Goal: Information Seeking & Learning: Find specific fact

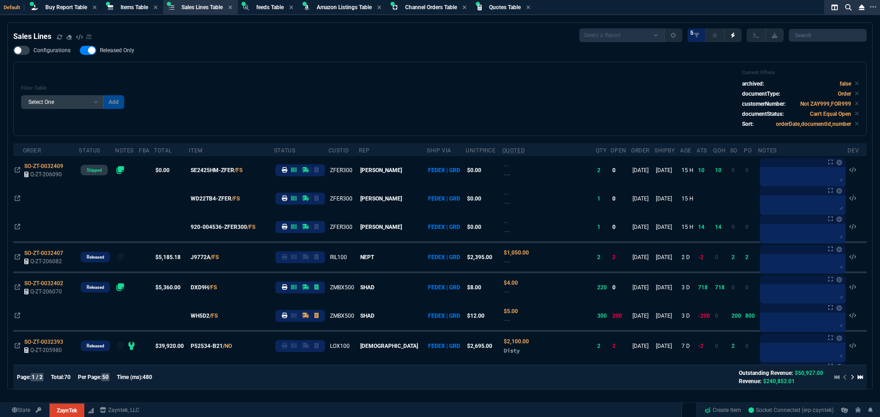
select select "8: NEPT"
select select
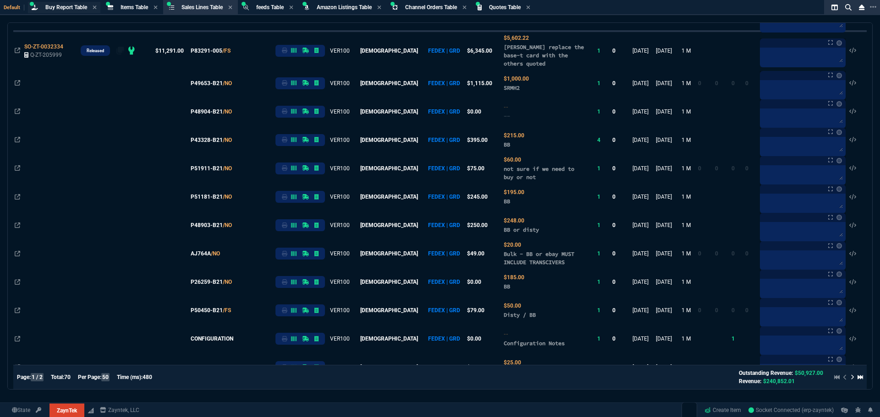
click at [61, 5] on span "Buy Report Table" at bounding box center [66, 7] width 42 height 6
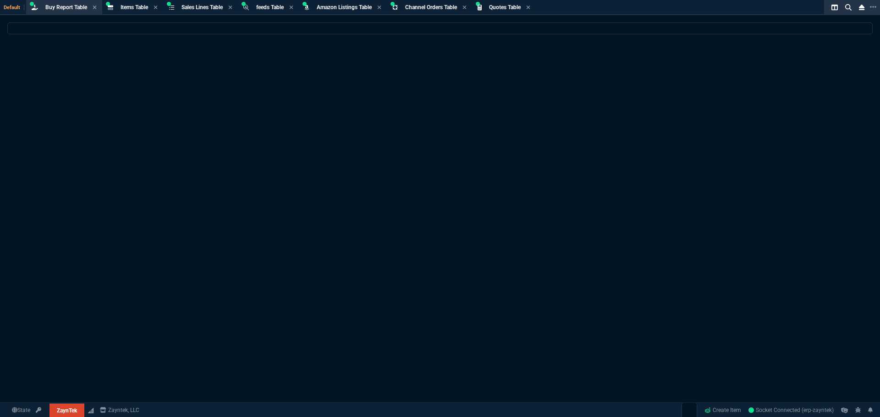
scroll to position [0, 0]
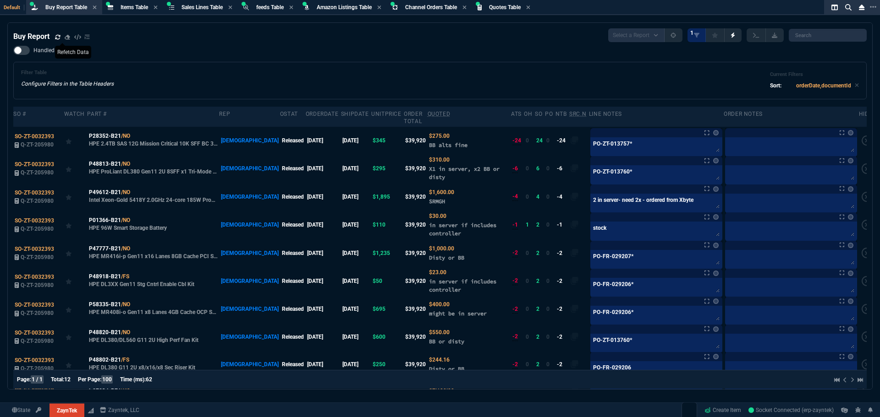
click at [58, 37] on icon at bounding box center [57, 36] width 5 height 5
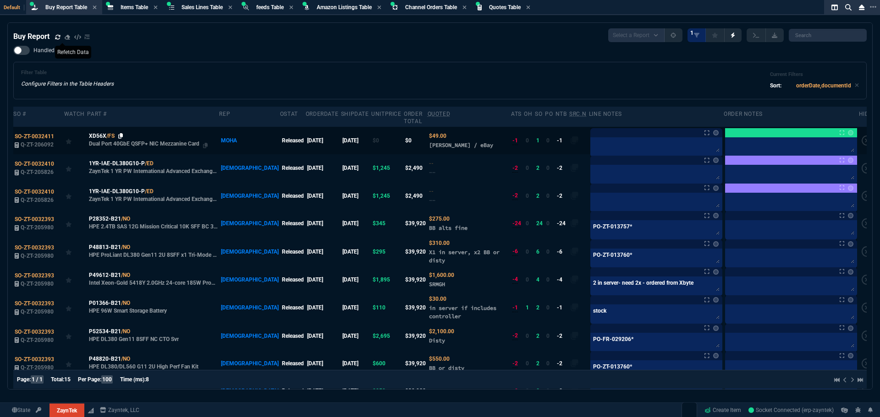
click at [121, 133] on icon at bounding box center [120, 135] width 5 height 5
click at [149, 26] on nx-fornida-buy-report "Buy Report Select a Report Not Purchased 1 Handled Filter Table Configure Filte…" at bounding box center [440, 297] width 864 height 549
click at [56, 36] on icon at bounding box center [57, 36] width 5 height 5
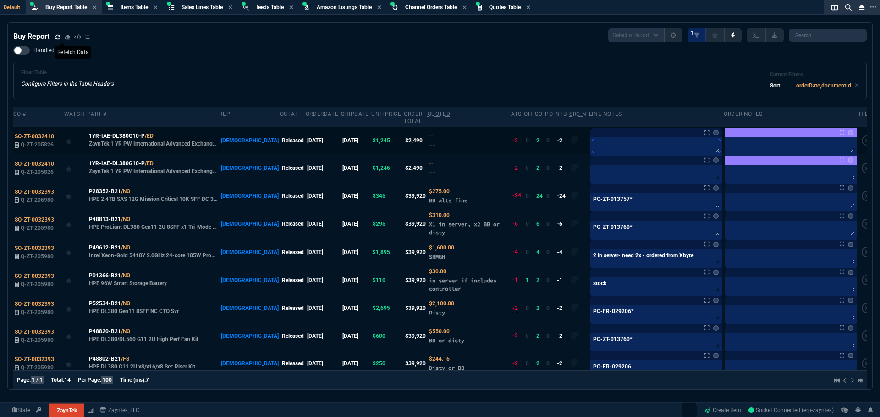
click at [601, 139] on textarea at bounding box center [656, 146] width 128 height 14
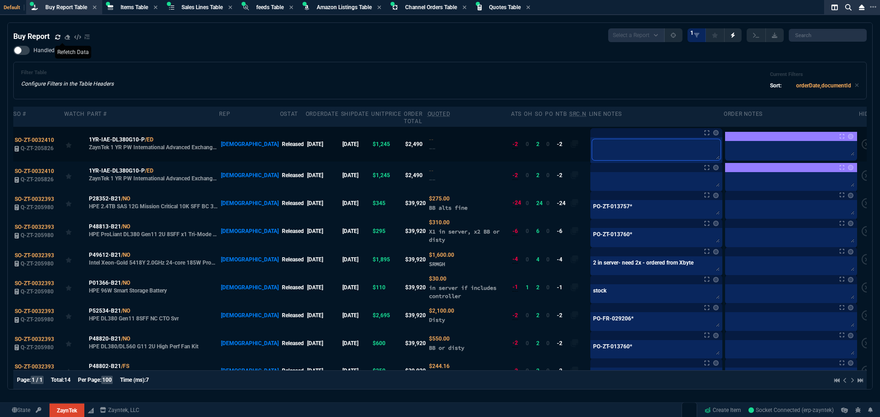
type textarea "w"
type textarea "wa"
type textarea "war"
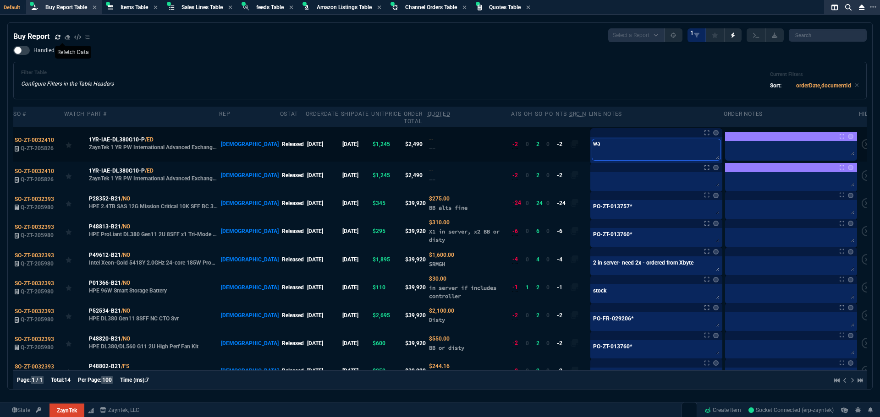
type textarea "war"
type textarea "warr"
type textarea "warra"
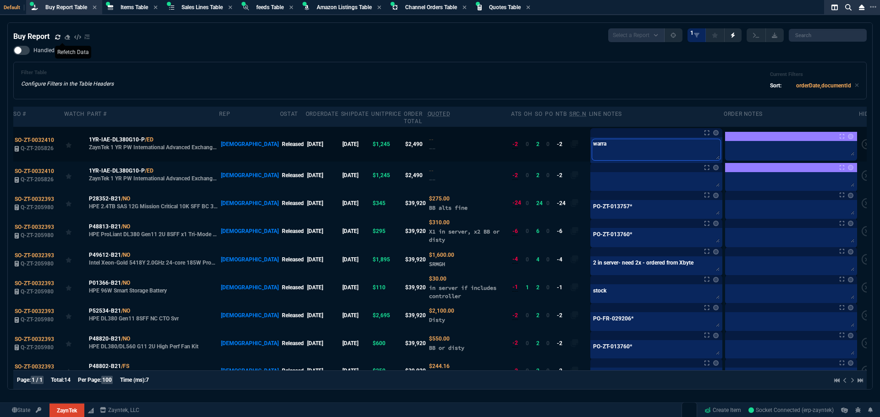
type textarea "warran"
type textarea "warrant"
type textarea "warranty"
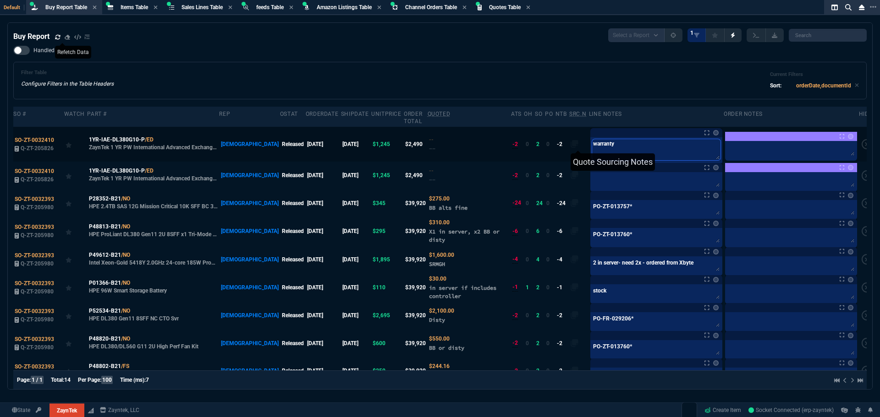
drag, startPoint x: 601, startPoint y: 138, endPoint x: 557, endPoint y: 135, distance: 43.6
click at [557, 135] on tr "SO-ZT-0032410 Q-ZT-205826 1YR-IAE-DL380G10-P /ED ZaynTek 1 YR PW International …" at bounding box center [443, 144] width 861 height 35
type textarea "warranty"
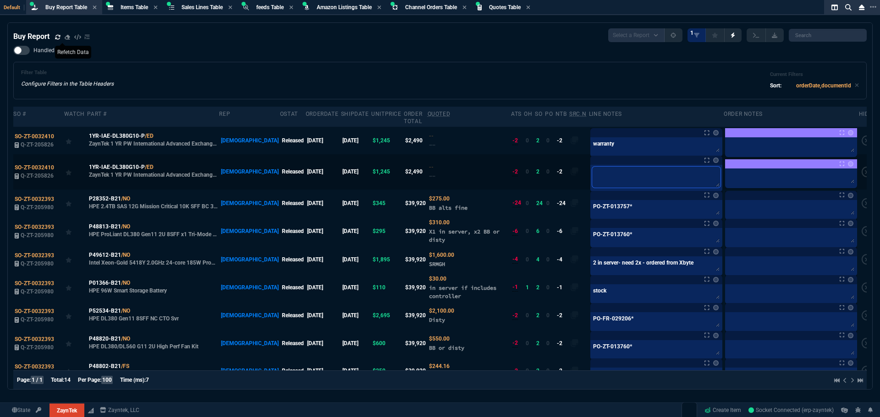
click at [633, 176] on textarea at bounding box center [656, 177] width 128 height 21
paste textarea "warranty"
type textarea "warranty"
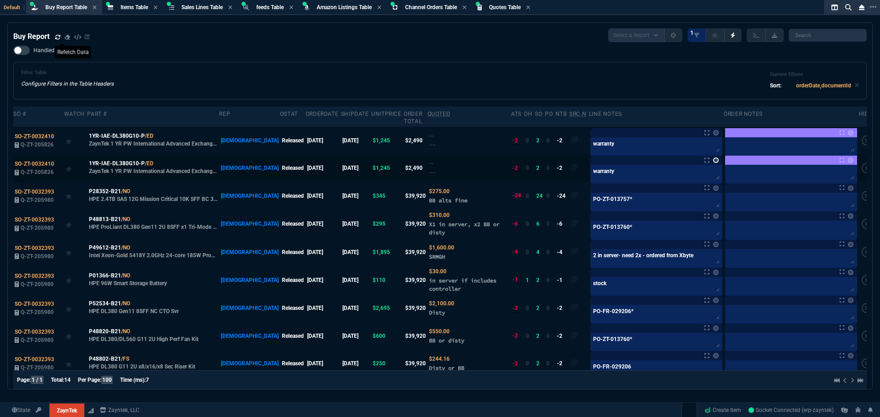
click at [713, 136] on link at bounding box center [715, 132] width 5 height 5
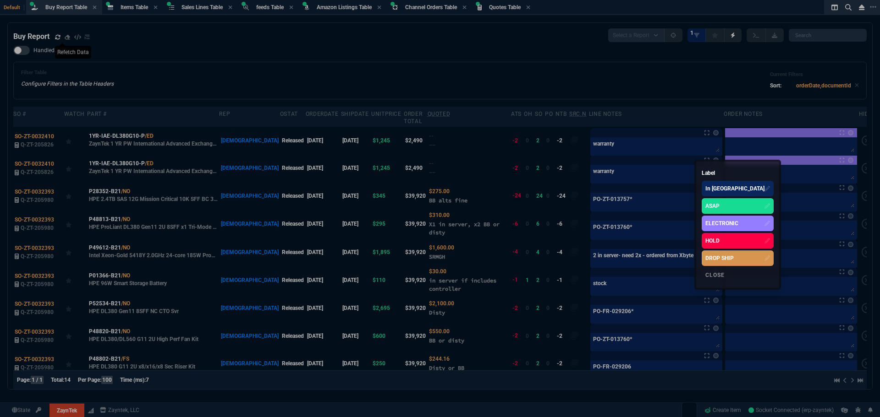
click at [708, 254] on div "DROP SHIP" at bounding box center [737, 259] width 72 height 16
click at [700, 127] on div at bounding box center [440, 208] width 880 height 417
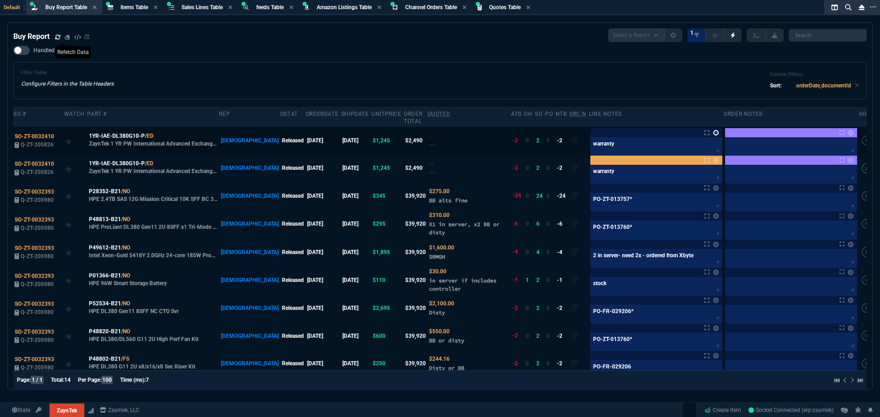
click at [713, 130] on link at bounding box center [715, 132] width 5 height 5
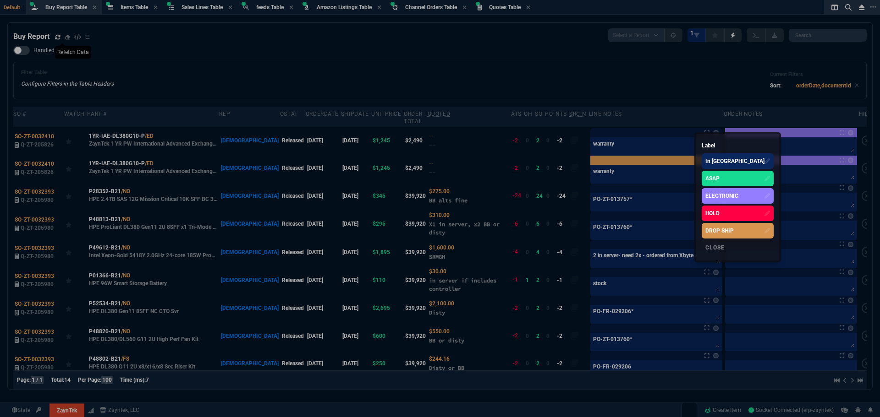
click at [713, 234] on div "DROP SHIP" at bounding box center [719, 231] width 28 height 8
click at [469, 57] on div at bounding box center [440, 208] width 880 height 417
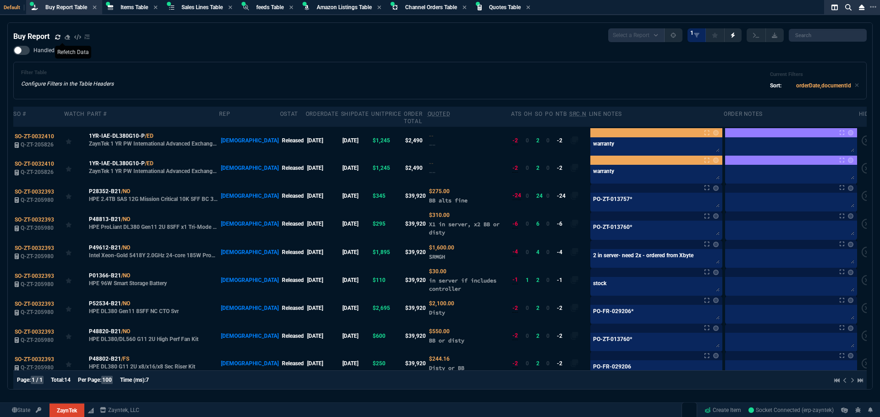
click at [184, 39] on div "Buy Report Select a Report Not Purchased 1" at bounding box center [439, 35] width 853 height 14
click at [135, 8] on span "Items Table" at bounding box center [133, 7] width 27 height 6
select select
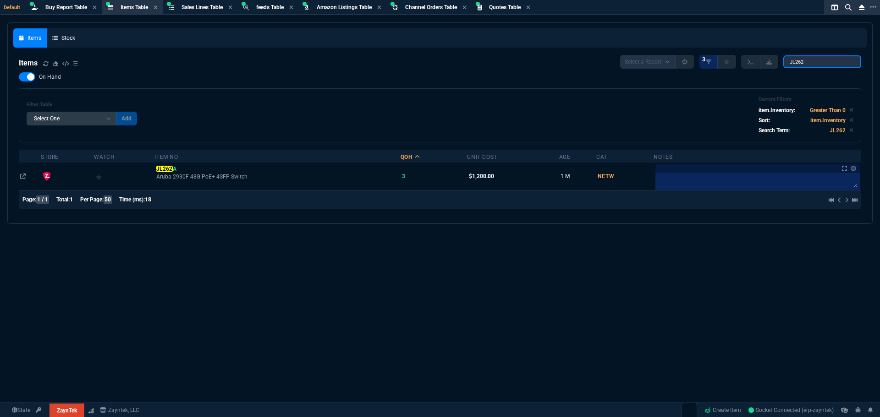
drag, startPoint x: 810, startPoint y: 62, endPoint x: 739, endPoint y: 64, distance: 71.0
click at [751, 63] on div "Select a Report NEW QUERY 3 JL262" at bounding box center [740, 62] width 241 height 14
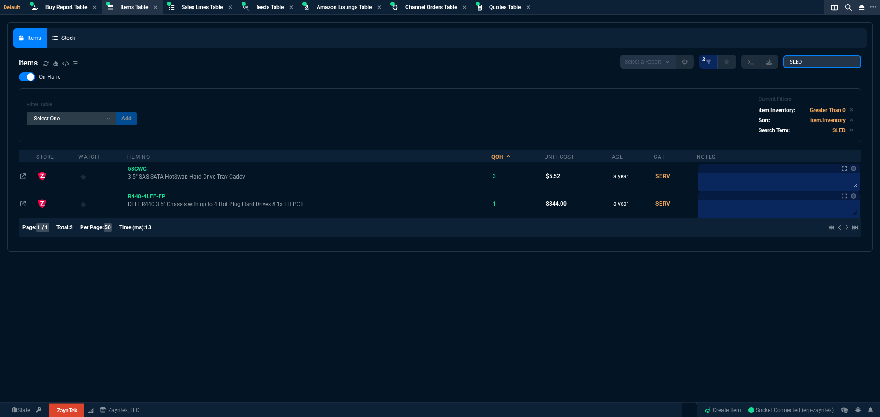
type input "SLED"
click at [26, 78] on div at bounding box center [27, 76] width 16 height 9
click at [19, 77] on input "On Hand" at bounding box center [18, 77] width 0 height 0
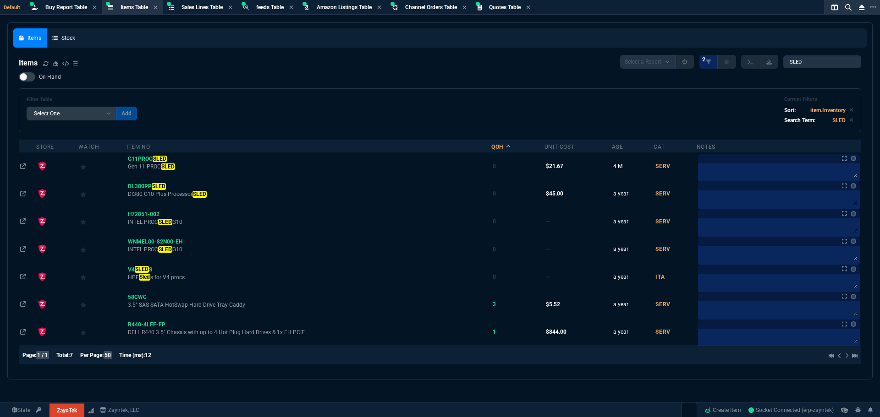
click at [29, 78] on div at bounding box center [27, 76] width 16 height 9
click at [19, 77] on input "On Hand" at bounding box center [18, 77] width 0 height 0
checkbox input "true"
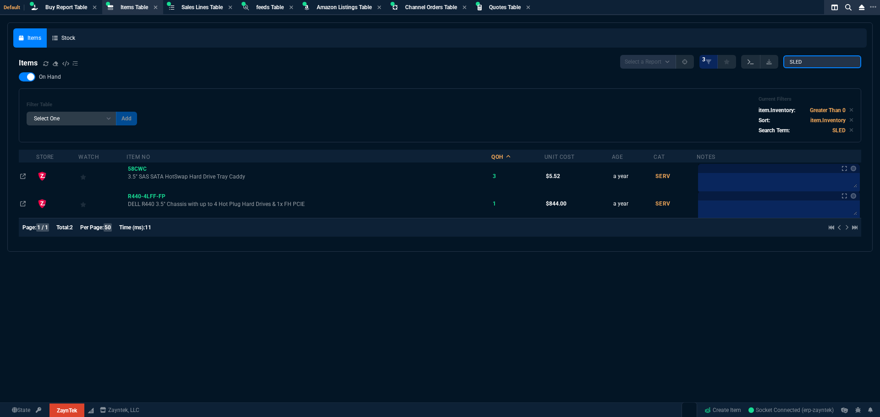
drag, startPoint x: 816, startPoint y: 63, endPoint x: 750, endPoint y: 61, distance: 65.5
click at [751, 61] on div "Select a Report NEW QUERY 3 SLED" at bounding box center [740, 62] width 241 height 14
paste input "G11PROC"
type input "G11PROCSLED"
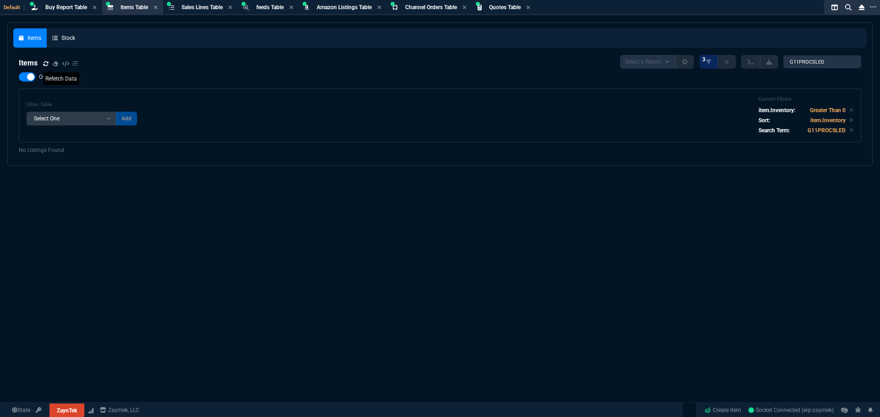
click at [45, 65] on icon at bounding box center [45, 63] width 5 height 5
click at [532, 191] on div "Items Stock Items Select a Report NEW QUERY 3 G11PROCSLED On Hand Filter Table …" at bounding box center [440, 242] width 880 height 440
click at [416, 214] on div "Items Stock Items Select a Report NEW QUERY 3 G11PROCSLED On Hand Filter Table …" at bounding box center [440, 242] width 880 height 440
drag, startPoint x: 612, startPoint y: 208, endPoint x: 563, endPoint y: 215, distance: 49.0
click at [612, 208] on div "Items Stock Items Select a Report NEW QUERY 3 G11PROCSLED On Hand Filter Table …" at bounding box center [440, 242] width 880 height 440
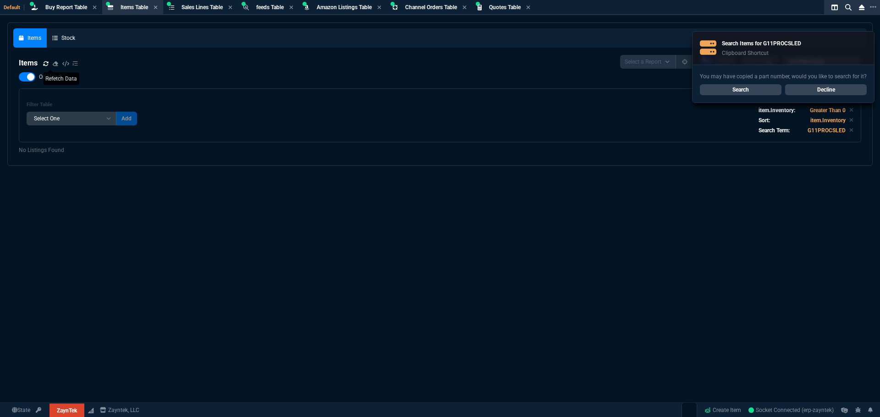
drag, startPoint x: 59, startPoint y: 11, endPoint x: 63, endPoint y: 7, distance: 5.5
click at [63, 7] on span "Buy Report Table" at bounding box center [66, 7] width 42 height 6
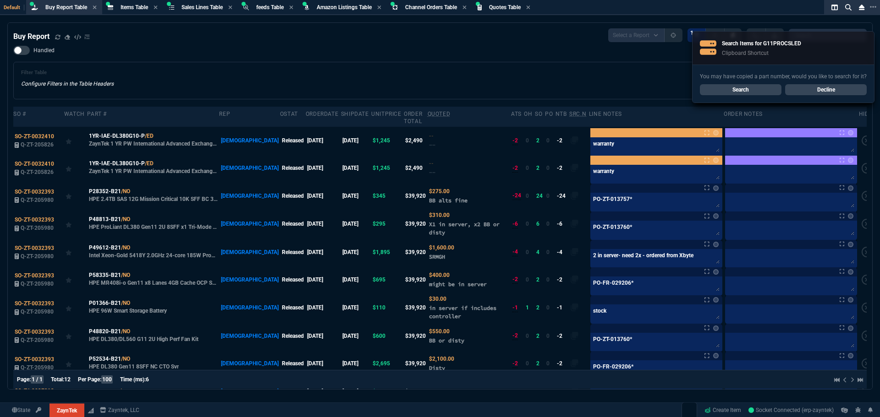
click at [194, 54] on div "Handled Filter Table Configure Filters in the Table Headers Current Filters Sor…" at bounding box center [439, 73] width 853 height 54
click at [131, 5] on span "Items Table" at bounding box center [133, 7] width 27 height 6
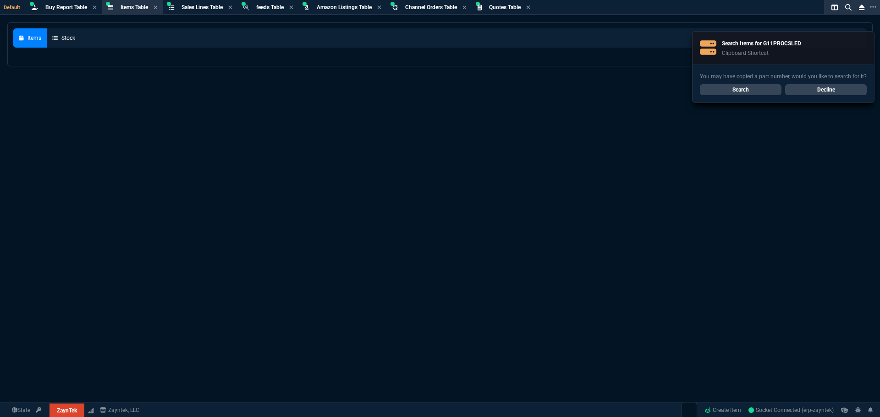
select select
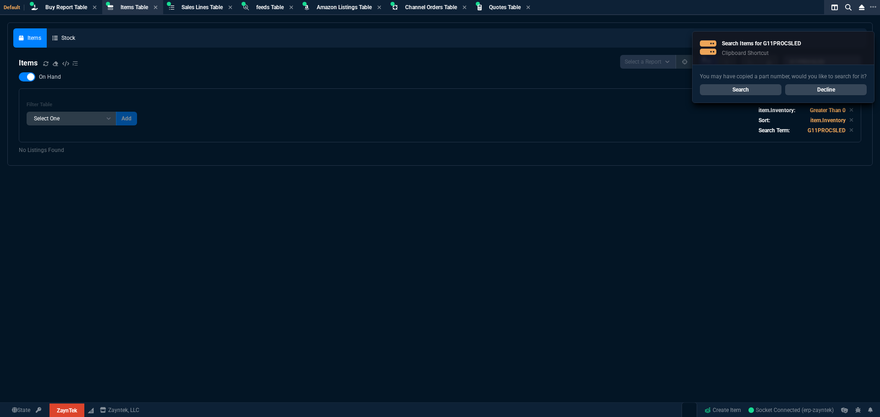
click at [750, 93] on link "Search" at bounding box center [741, 89] width 82 height 11
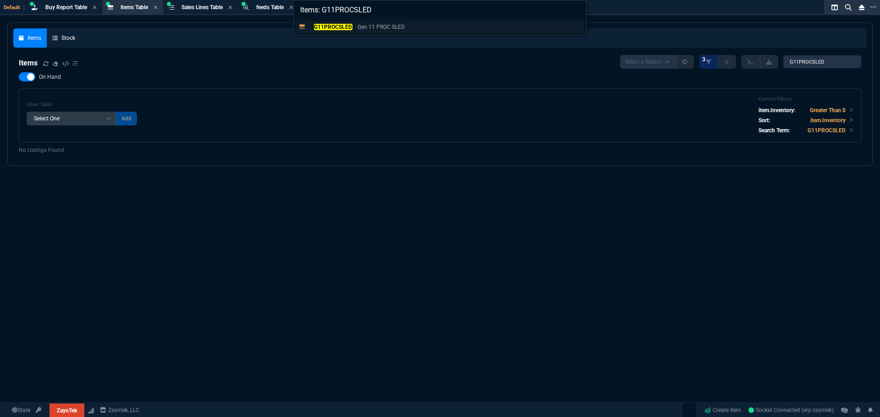
click at [337, 27] on mark "G11PROCSLED" at bounding box center [333, 27] width 38 height 6
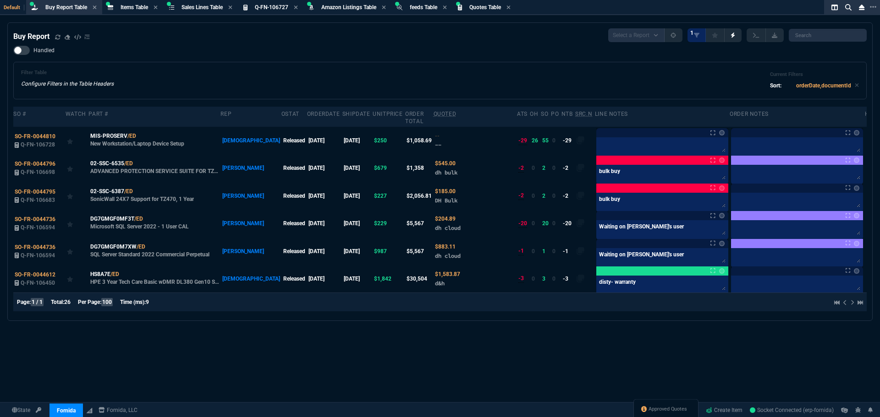
select select "8: NEPT"
click at [651, 408] on span "Approved Quotes" at bounding box center [667, 409] width 38 height 7
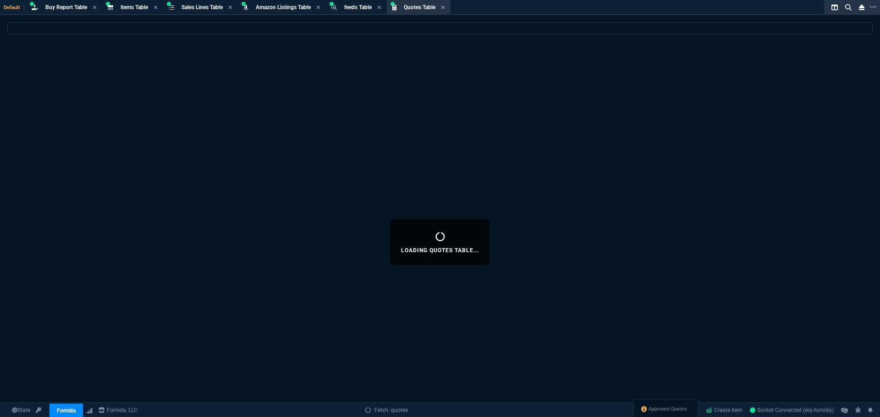
select select
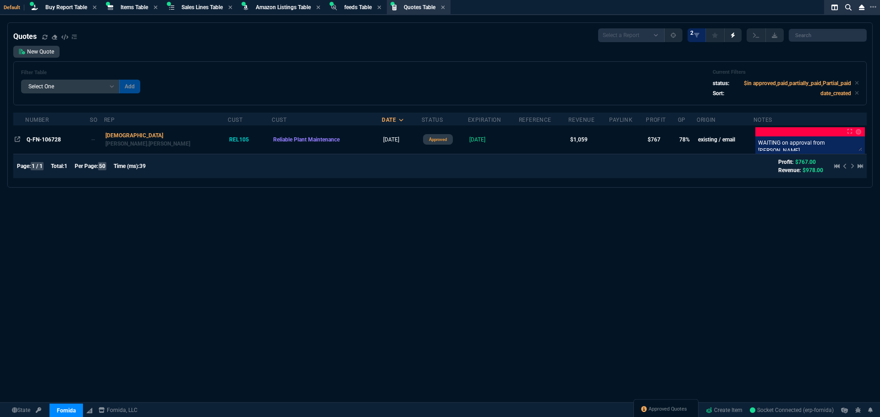
click at [290, 44] on div "Quotes Select a Report Fruit (MTD) APPROVED Quotes 2 New Quote Filter Table Sel…" at bounding box center [439, 104] width 853 height 153
click at [60, 5] on span "Buy Report Table" at bounding box center [66, 7] width 42 height 6
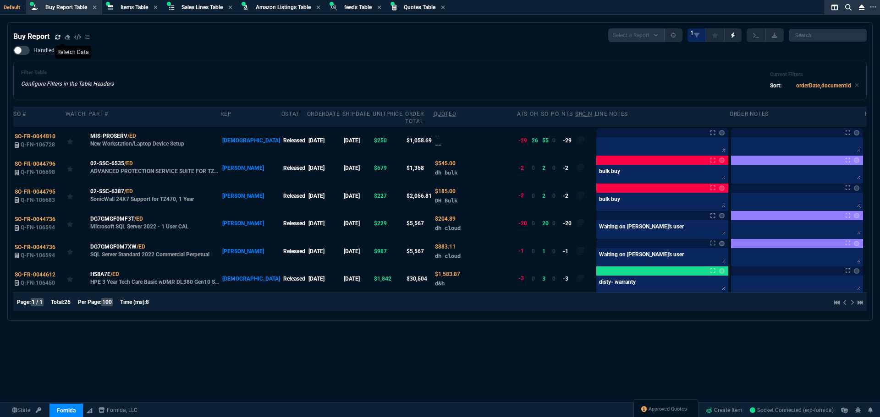
click at [59, 38] on icon at bounding box center [57, 36] width 5 height 5
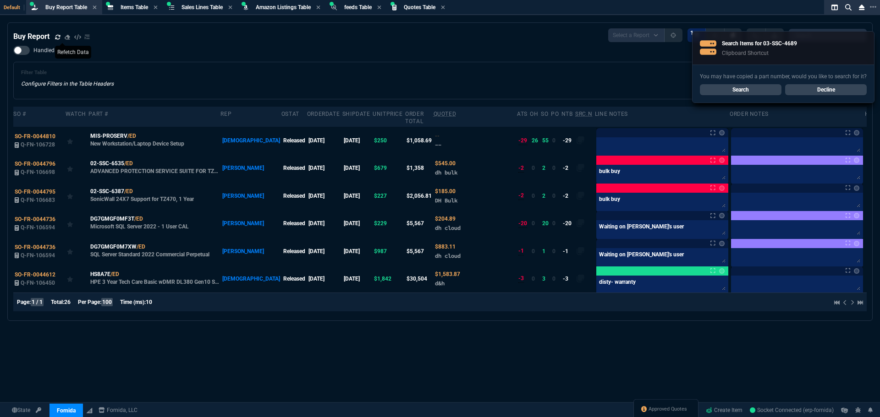
click at [256, 57] on div "Handled Filter Table Configure Filters in the Table Headers Current Filters Sor…" at bounding box center [439, 73] width 853 height 54
click at [732, 92] on link "Search" at bounding box center [741, 89] width 82 height 11
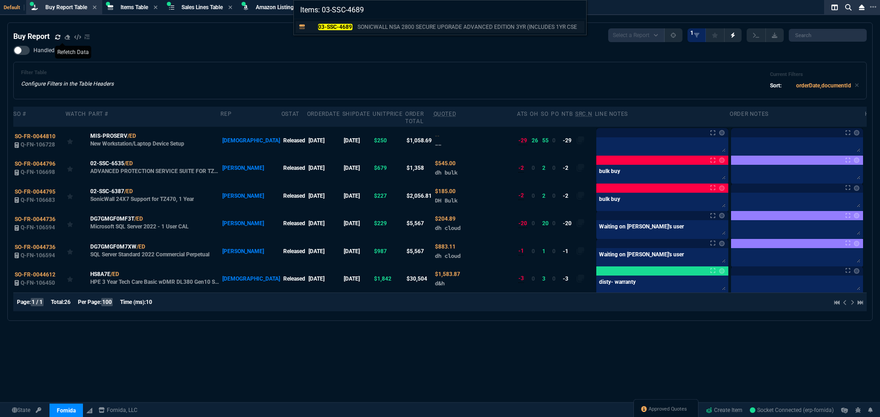
click at [324, 26] on mark "03-SSC-4689" at bounding box center [335, 27] width 34 height 6
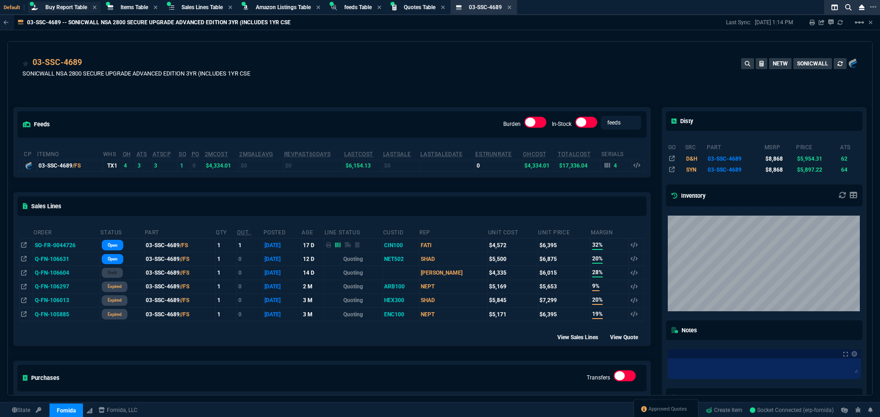
click at [64, 9] on span "Buy Report Table" at bounding box center [66, 7] width 42 height 6
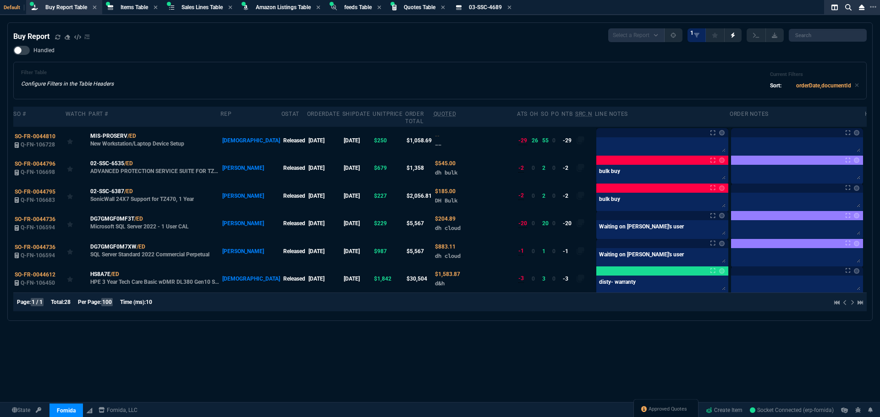
click at [239, 74] on div "Filter Table Configure Filters in the Table Headers Current Filters Sort: order…" at bounding box center [440, 81] width 838 height 22
click at [315, 340] on div "Buy Report Select a Report Not Purchased 1 Handled Filter Table Configure Filte…" at bounding box center [440, 242] width 880 height 440
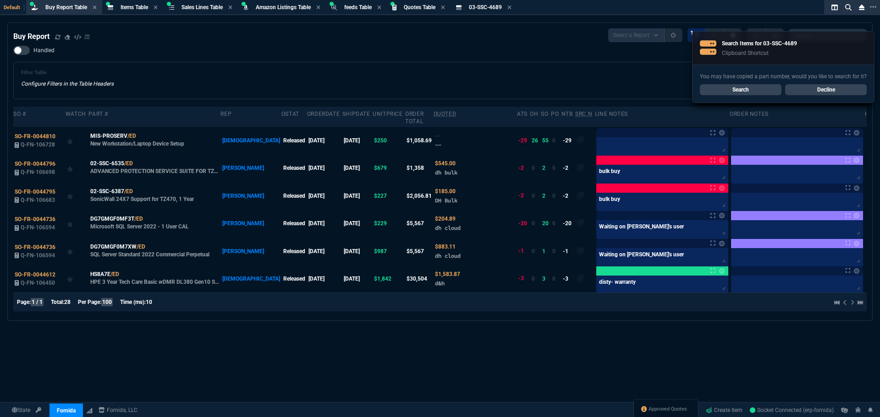
drag, startPoint x: 78, startPoint y: 9, endPoint x: 77, endPoint y: 14, distance: 5.2
click at [78, 9] on span "Buy Report Table" at bounding box center [66, 7] width 42 height 6
click at [54, 38] on div "Buy Report" at bounding box center [51, 36] width 77 height 11
click at [58, 38] on icon at bounding box center [57, 36] width 5 height 5
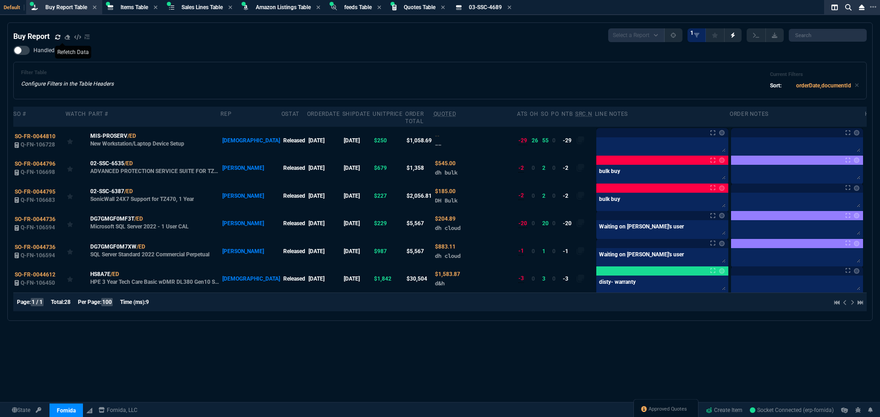
click at [475, 380] on div "Buy Report Select a Report Not Purchased 1 Handled Filter Table Configure Filte…" at bounding box center [440, 242] width 880 height 440
click at [551, 68] on div "Filter Table Configure Filters in the Table Headers Current Filters Sort: order…" at bounding box center [439, 81] width 853 height 38
click at [171, 44] on div "Buy Report Select a Report Not Purchased 1 Handled Filter Table Configure Filte…" at bounding box center [439, 171] width 853 height 287
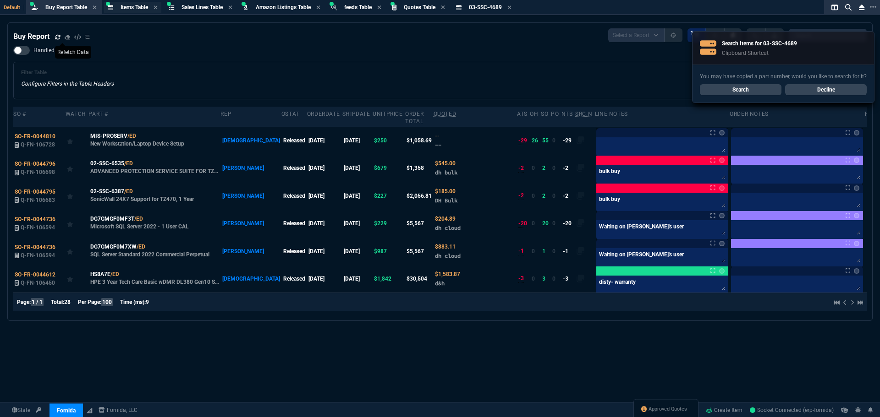
click at [131, 7] on span "Items Table" at bounding box center [133, 7] width 27 height 6
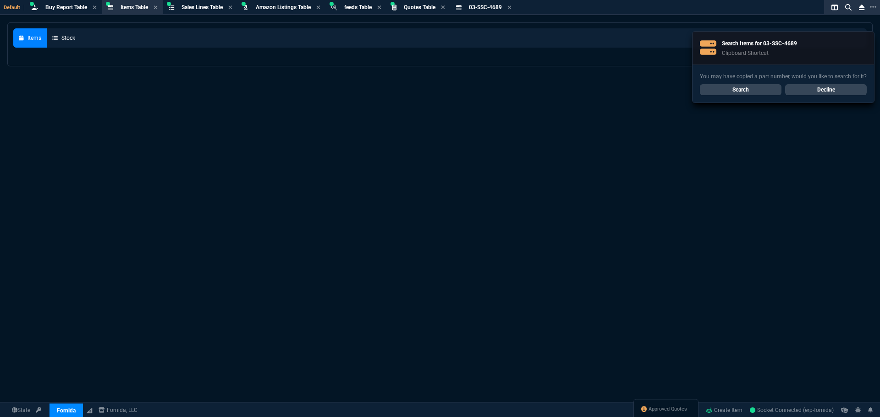
select select
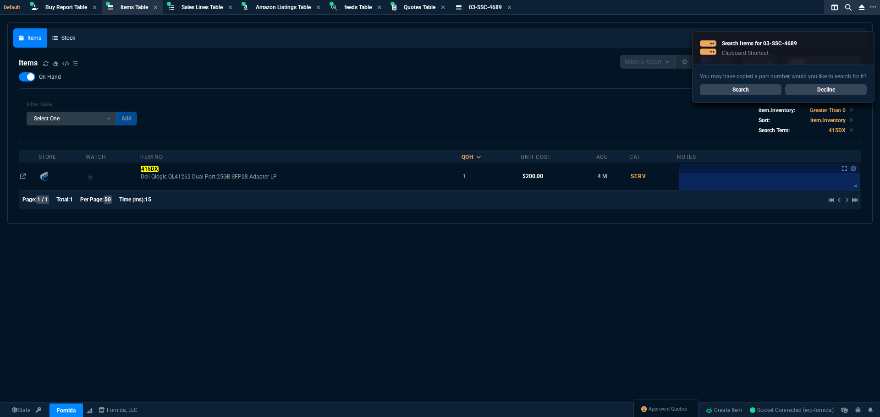
click at [831, 94] on link "Decline" at bounding box center [826, 89] width 82 height 11
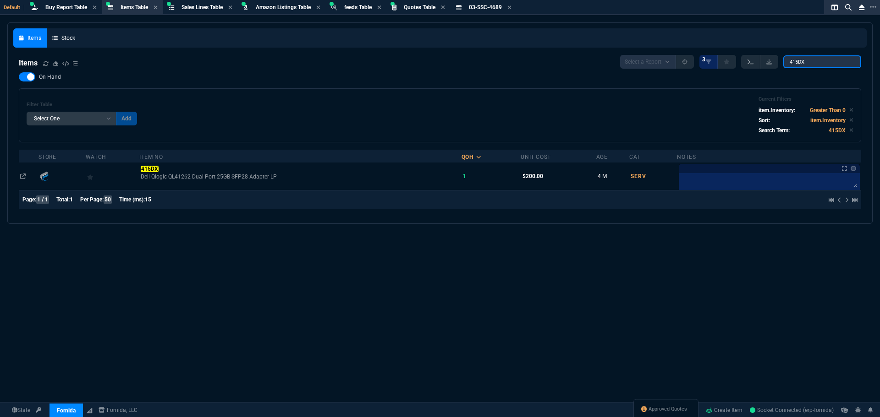
drag, startPoint x: 787, startPoint y: 63, endPoint x: 760, endPoint y: 63, distance: 27.5
click at [765, 63] on div "Select a Report NEW QUERY 3 415DX" at bounding box center [740, 62] width 241 height 14
paste input "G11PROCSLED"
type input "G11PROCSLED"
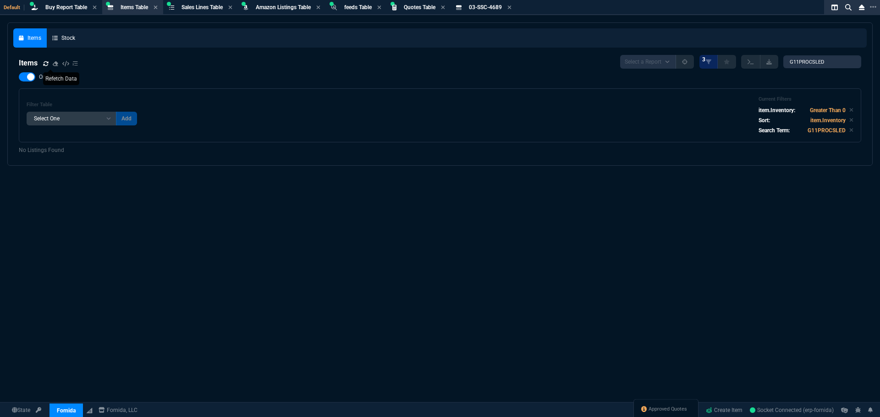
click at [46, 66] on icon at bounding box center [45, 63] width 5 height 5
select select "8: NEPT"
select select
click at [59, 11] on div "Buy Report Table Buy Report" at bounding box center [66, 8] width 42 height 8
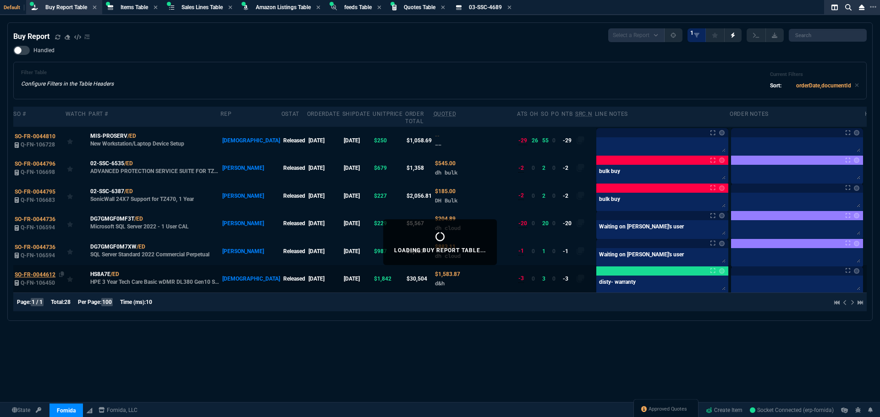
click at [37, 272] on span "SO-FR-0044612" at bounding box center [35, 275] width 41 height 6
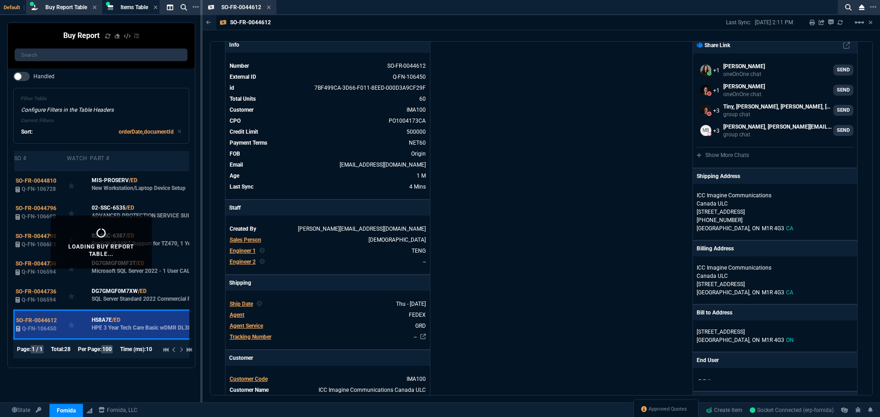
scroll to position [183, 0]
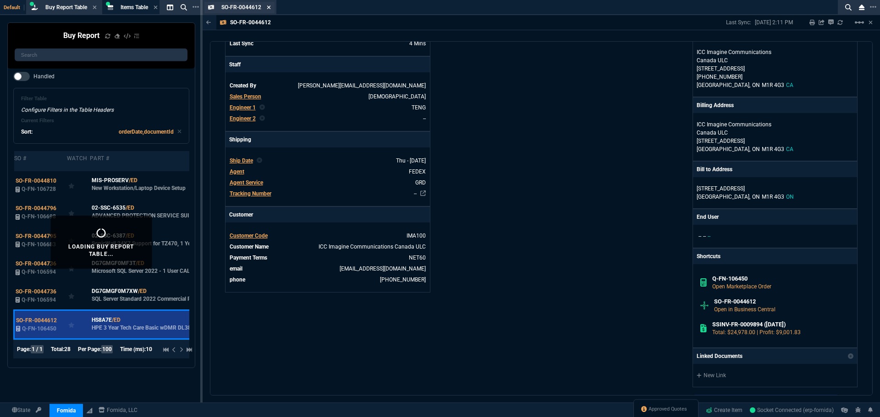
click at [268, 7] on icon at bounding box center [269, 7] width 4 height 4
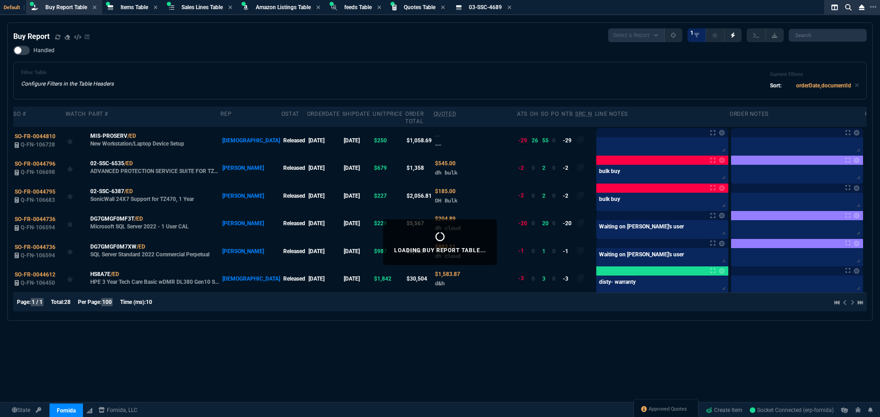
click at [475, 64] on div "Filter Table Configure Filters in the Table Headers Current Filters Sort: order…" at bounding box center [439, 81] width 853 height 38
click at [203, 6] on span "Sales Lines Table" at bounding box center [201, 7] width 41 height 6
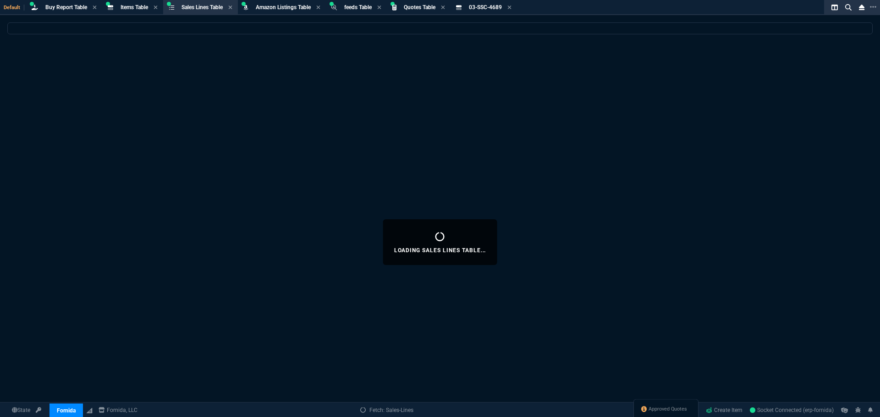
select select
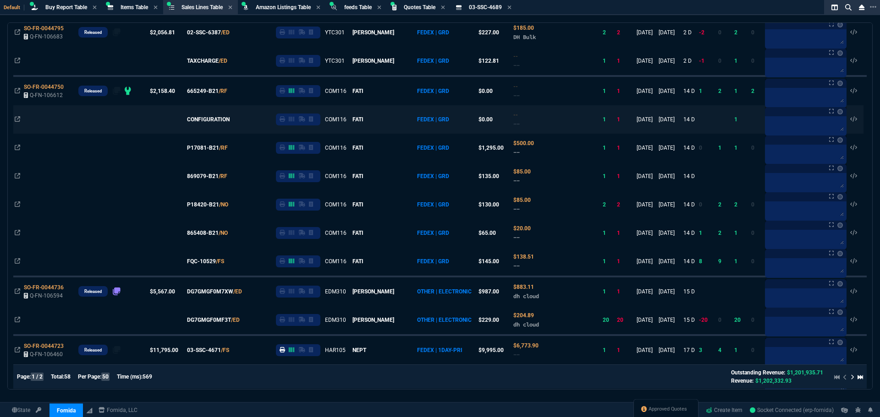
scroll to position [550, 0]
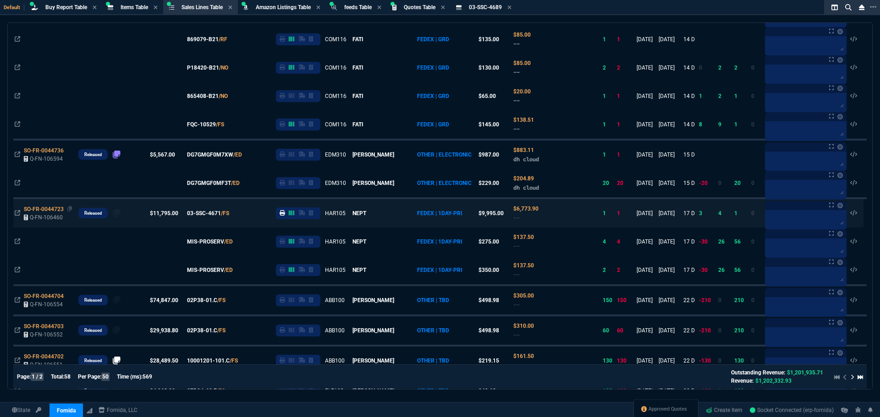
click at [50, 213] on span "SO-FR-0044723" at bounding box center [44, 209] width 40 height 6
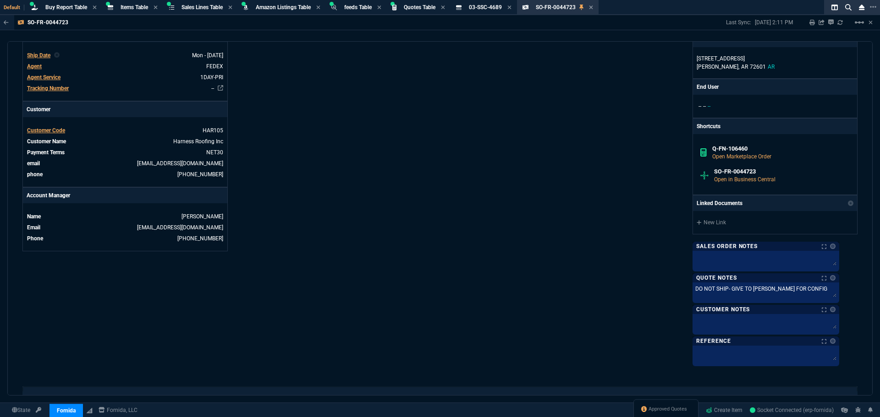
scroll to position [275, 0]
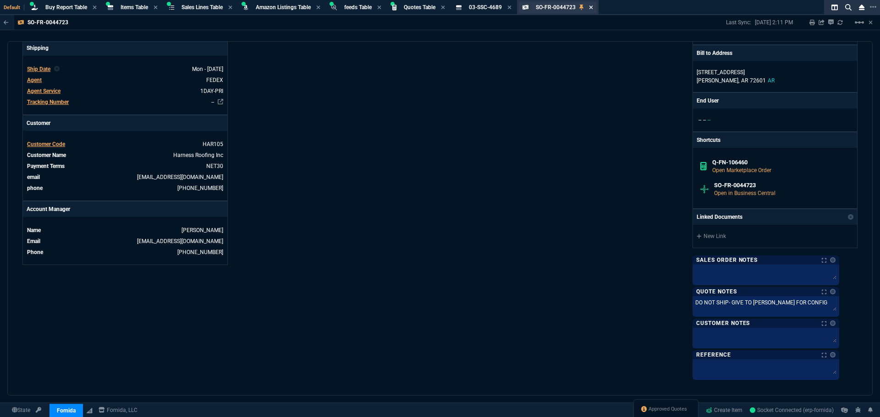
click at [593, 7] on icon at bounding box center [591, 7] width 4 height 5
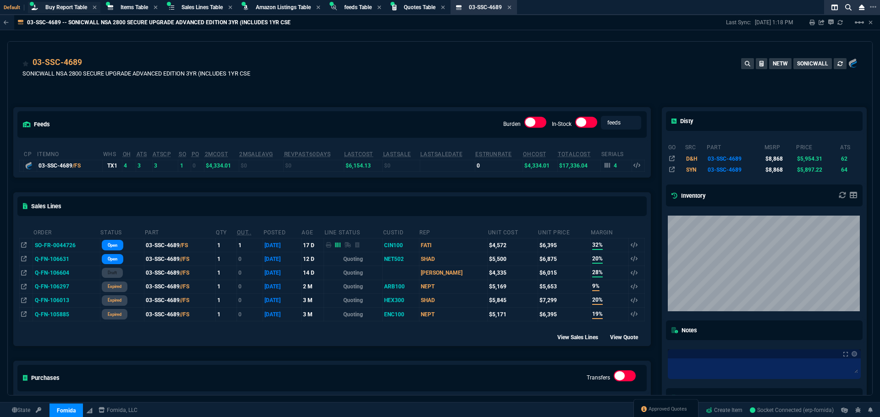
click at [65, 6] on span "Buy Report Table" at bounding box center [66, 7] width 42 height 6
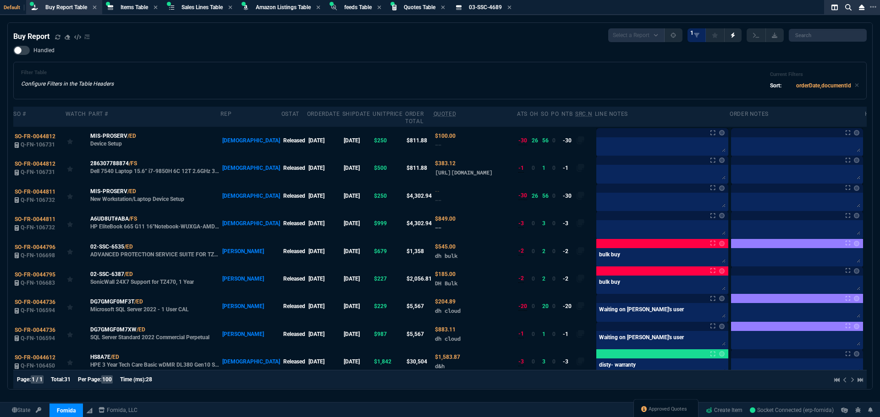
click at [213, 50] on div "Handled Filter Table Configure Filters in the Table Headers Current Filters Sor…" at bounding box center [439, 73] width 853 height 54
click at [494, 175] on icon at bounding box center [496, 173] width 4 height 5
click at [142, 162] on icon at bounding box center [143, 163] width 5 height 5
click at [219, 55] on div "Handled Filter Table Configure Filters in the Table Headers Current Filters Sor…" at bounding box center [439, 73] width 853 height 54
click at [59, 38] on icon at bounding box center [57, 36] width 5 height 5
